Goal: Task Accomplishment & Management: Manage account settings

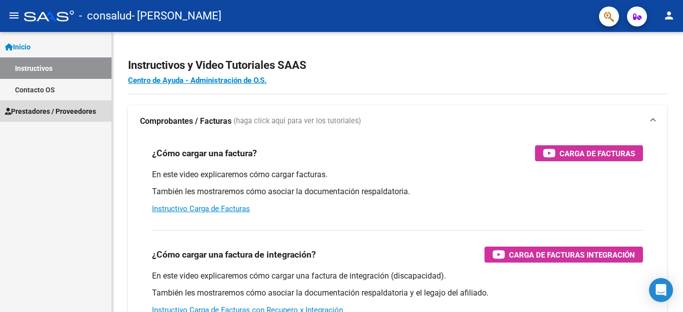
click at [54, 117] on link "Prestadores / Proveedores" at bounding box center [55, 110] width 111 height 21
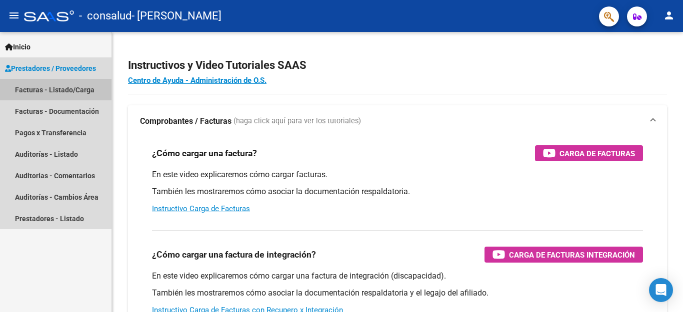
click at [56, 87] on link "Facturas - Listado/Carga" at bounding box center [55, 89] width 111 height 21
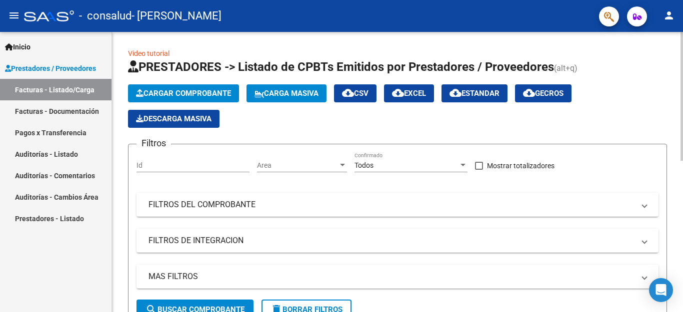
click at [682, 145] on div at bounding box center [681, 96] width 2 height 129
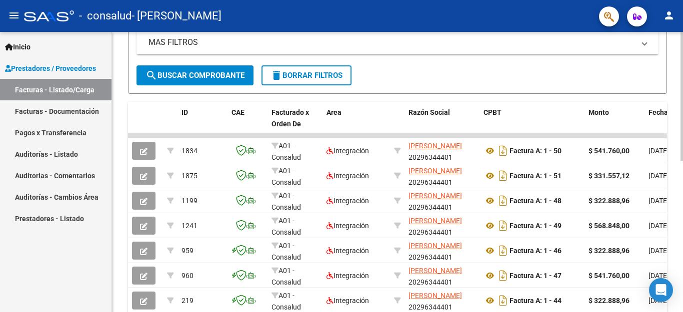
scroll to position [239, 0]
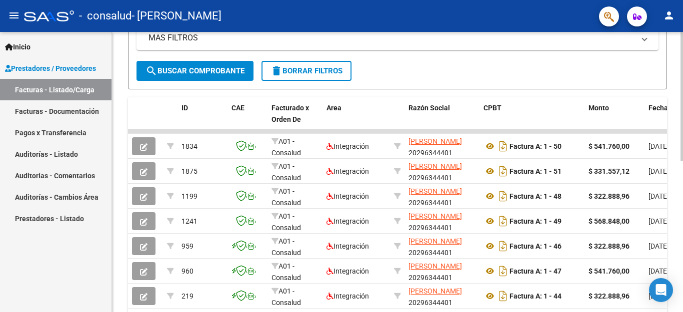
click at [681, 161] on div at bounding box center [681, 96] width 2 height 129
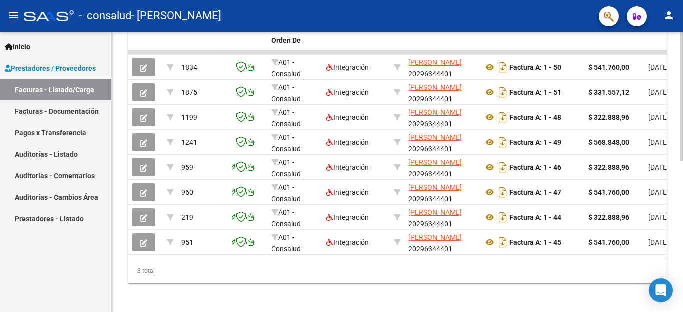
scroll to position [323, 0]
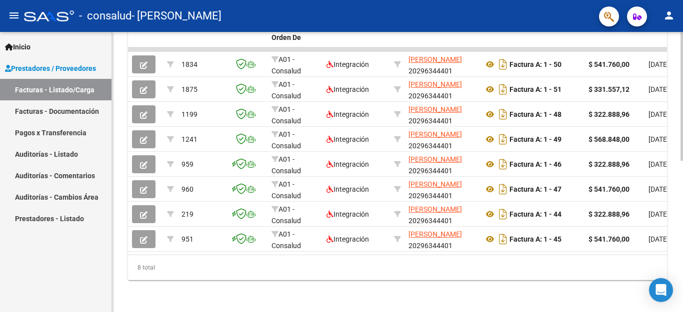
click at [681, 161] on div at bounding box center [681, 96] width 2 height 129
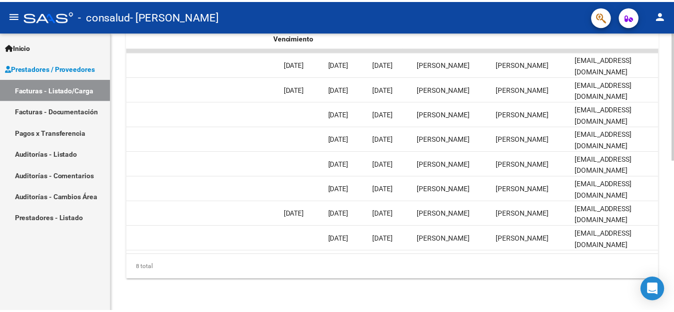
scroll to position [0, 1569]
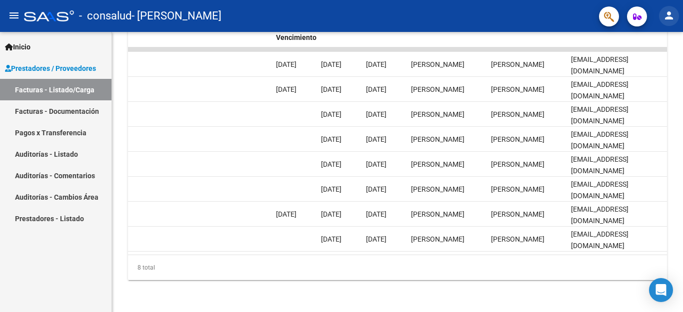
click at [670, 10] on mat-icon "person" at bounding box center [669, 15] width 12 height 12
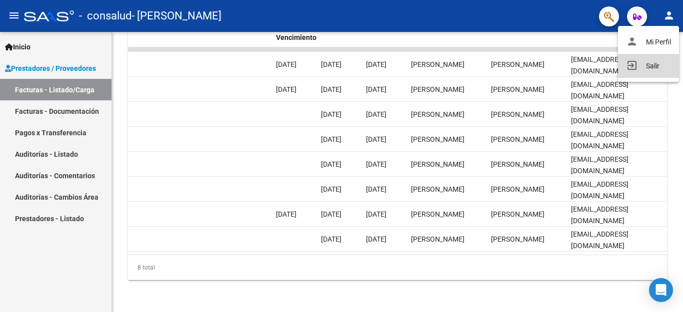
click at [656, 62] on button "exit_to_app Salir" at bounding box center [648, 66] width 61 height 24
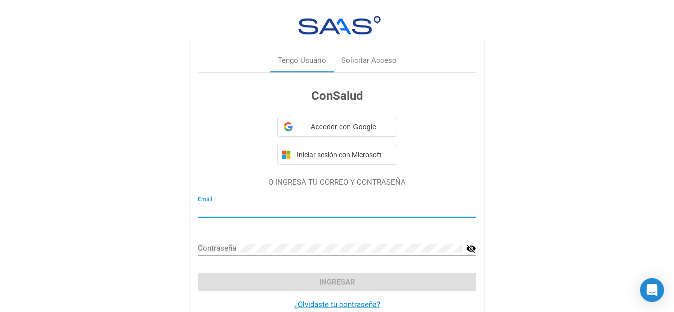
type input "[EMAIL_ADDRESS][DOMAIN_NAME]"
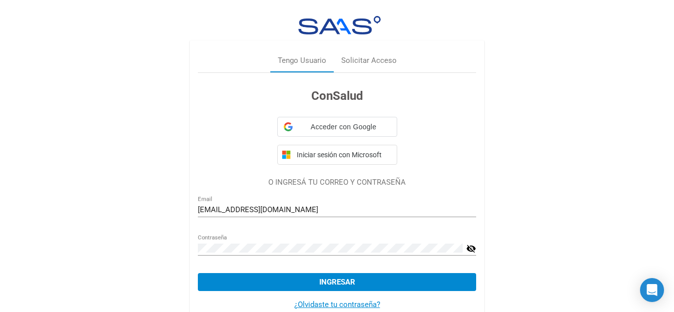
drag, startPoint x: 510, startPoint y: 221, endPoint x: 349, endPoint y: 53, distance: 233.0
click at [507, 220] on div "Tengo Usuario Solicitar Acceso ConSalud Acceder con Google Acceder con Google. …" at bounding box center [337, 167] width 674 height 334
